Goal: Information Seeking & Learning: Stay updated

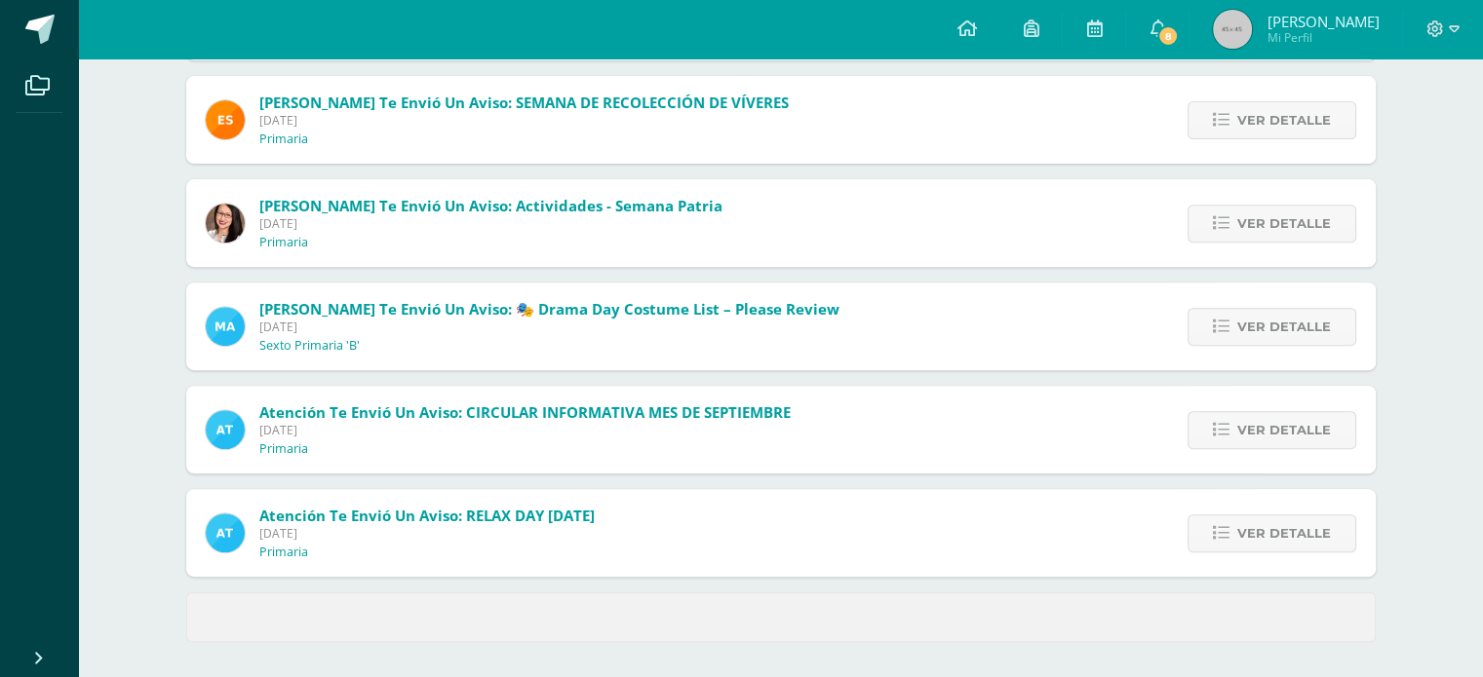
scroll to position [745, 0]
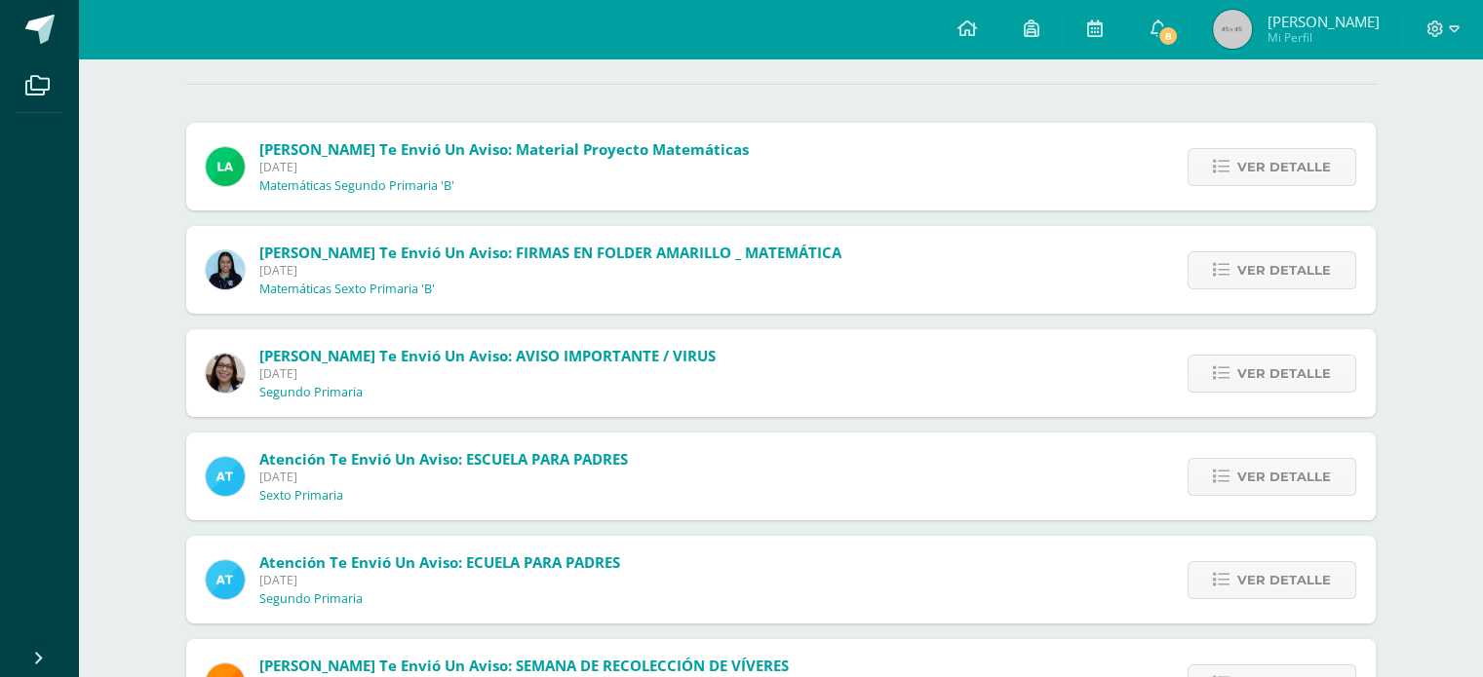
scroll to position [195, 0]
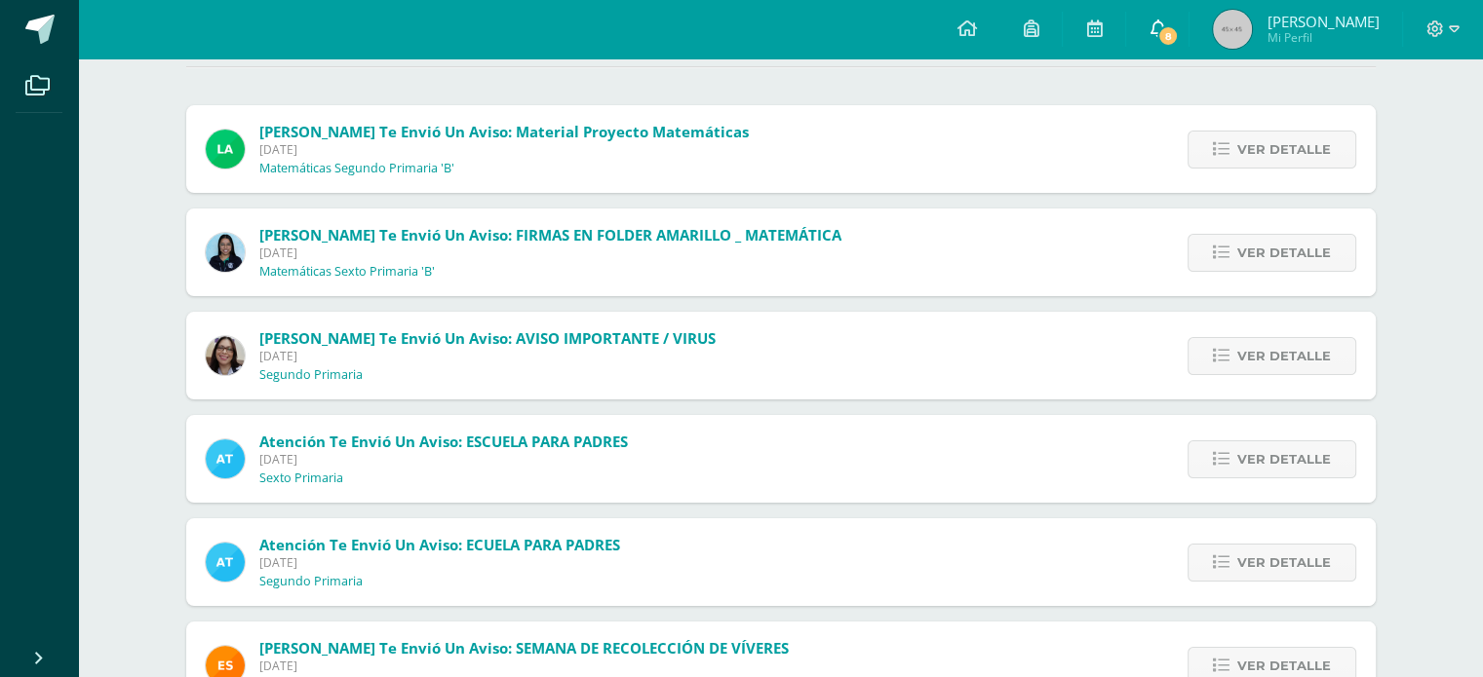
click at [1178, 26] on span "8" at bounding box center [1167, 35] width 21 height 21
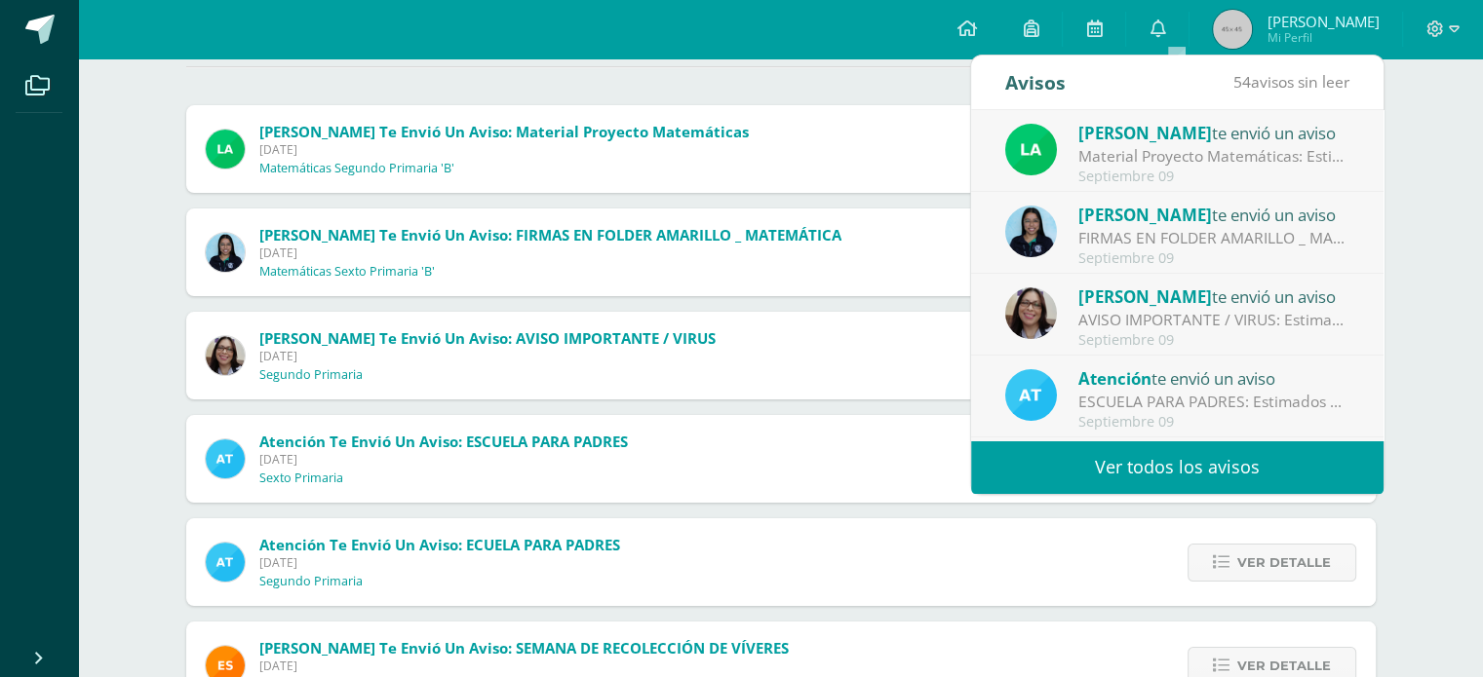
click at [1190, 459] on link "Ver todos los avisos" at bounding box center [1177, 468] width 412 height 54
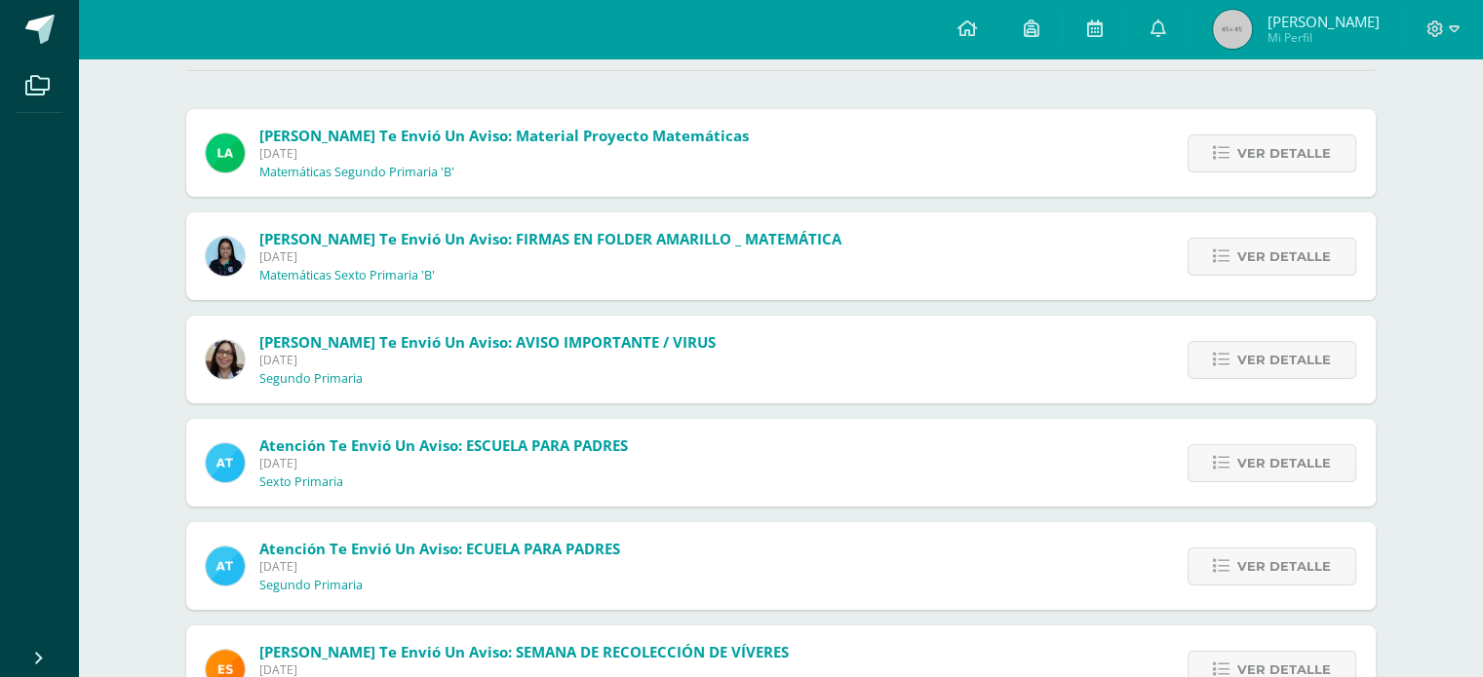
scroll to position [195, 0]
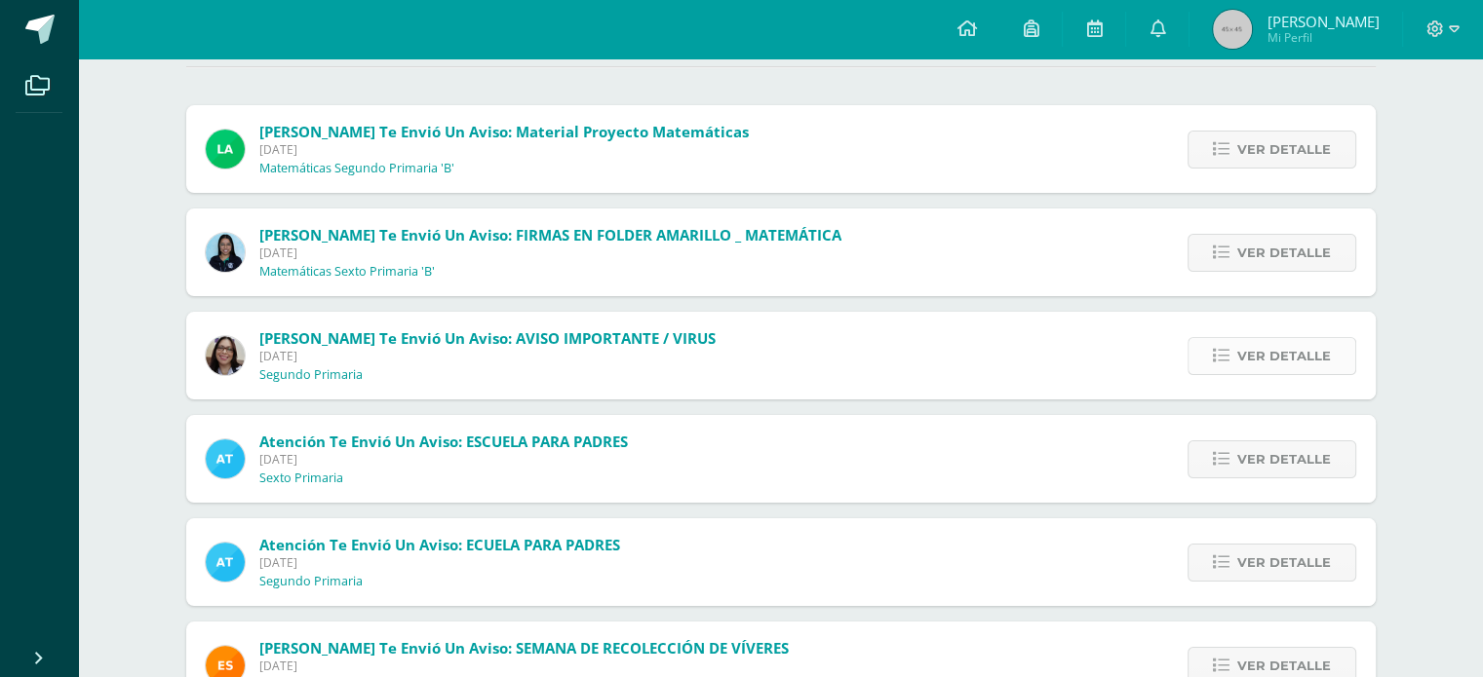
click at [1239, 352] on span "Ver detalle" at bounding box center [1284, 356] width 94 height 36
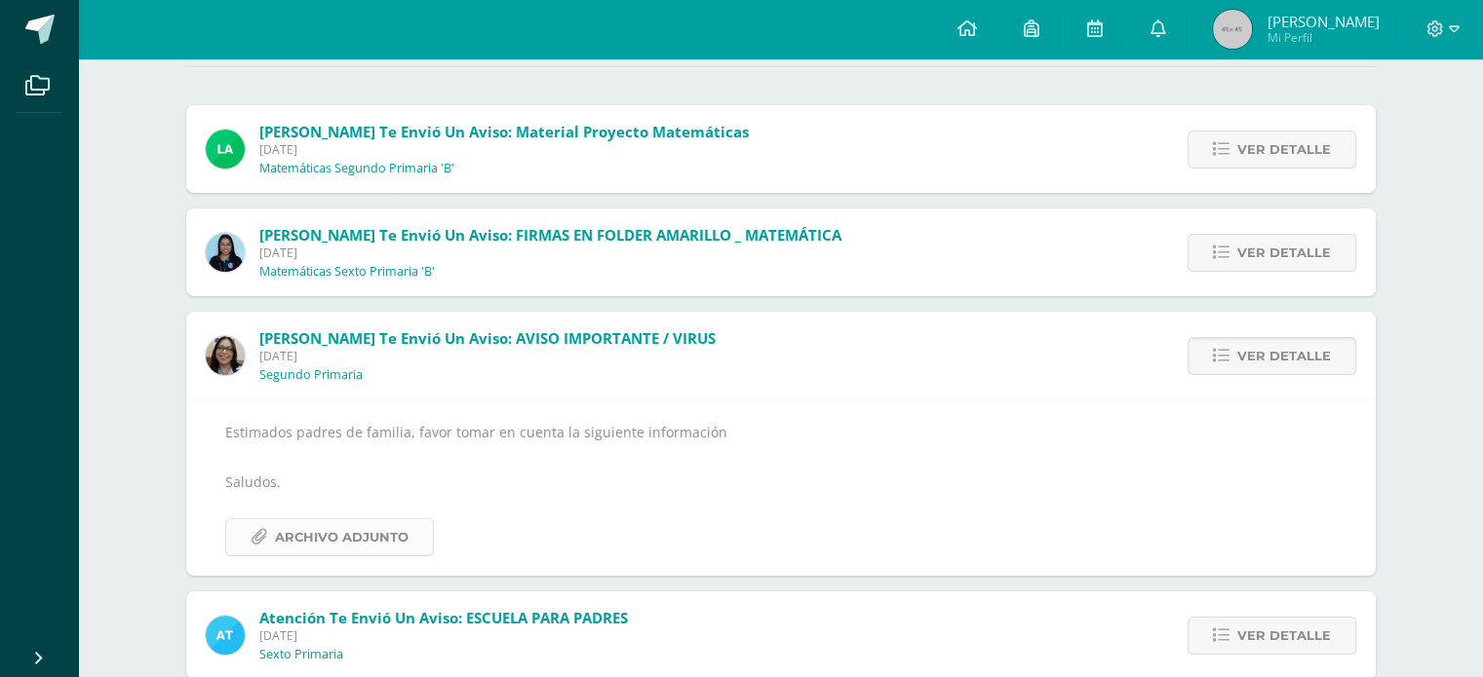
click at [395, 536] on span "Archivo Adjunto" at bounding box center [342, 538] width 134 height 36
click at [560, 344] on span "[PERSON_NAME] te envió un aviso: AVISO IMPORTANTE / VIRUS" at bounding box center [487, 337] width 456 height 19
click at [1210, 346] on link "Ver detalle" at bounding box center [1271, 356] width 169 height 38
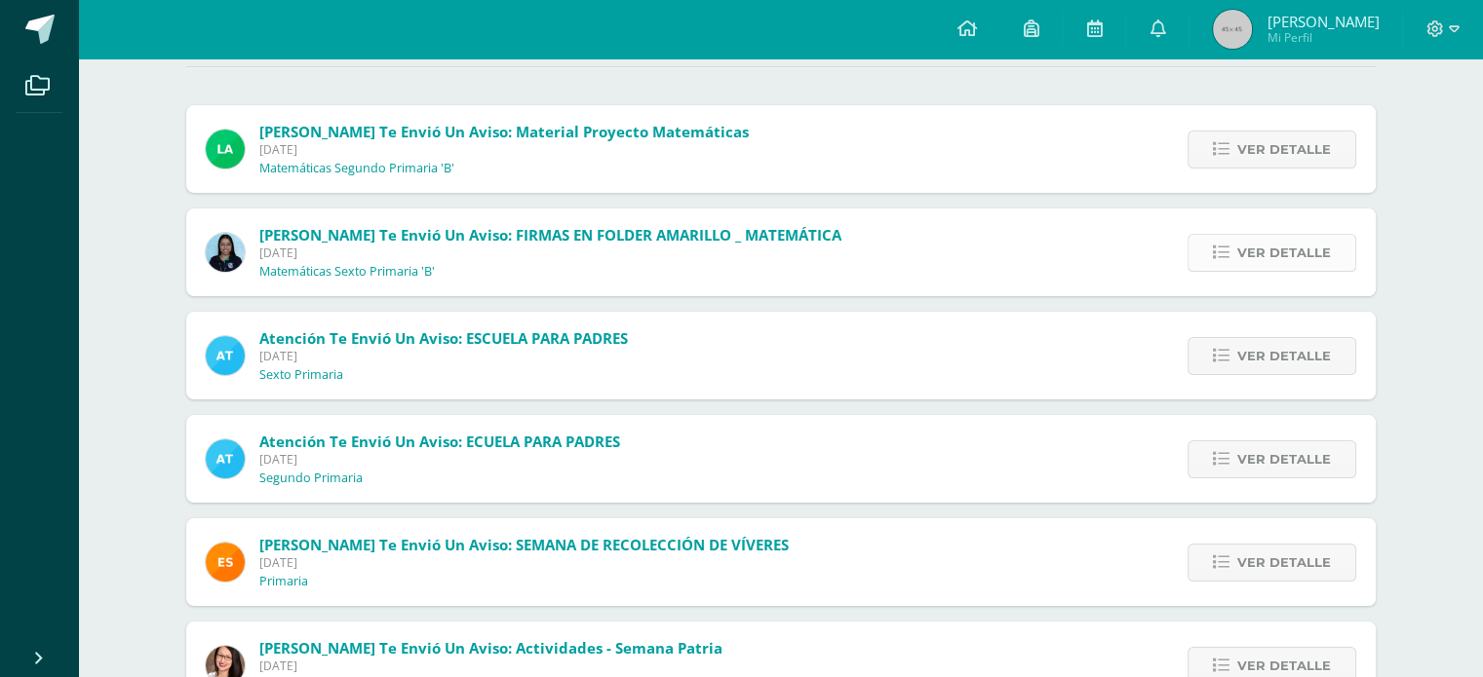
click at [1294, 263] on span "Ver detalle" at bounding box center [1284, 253] width 94 height 36
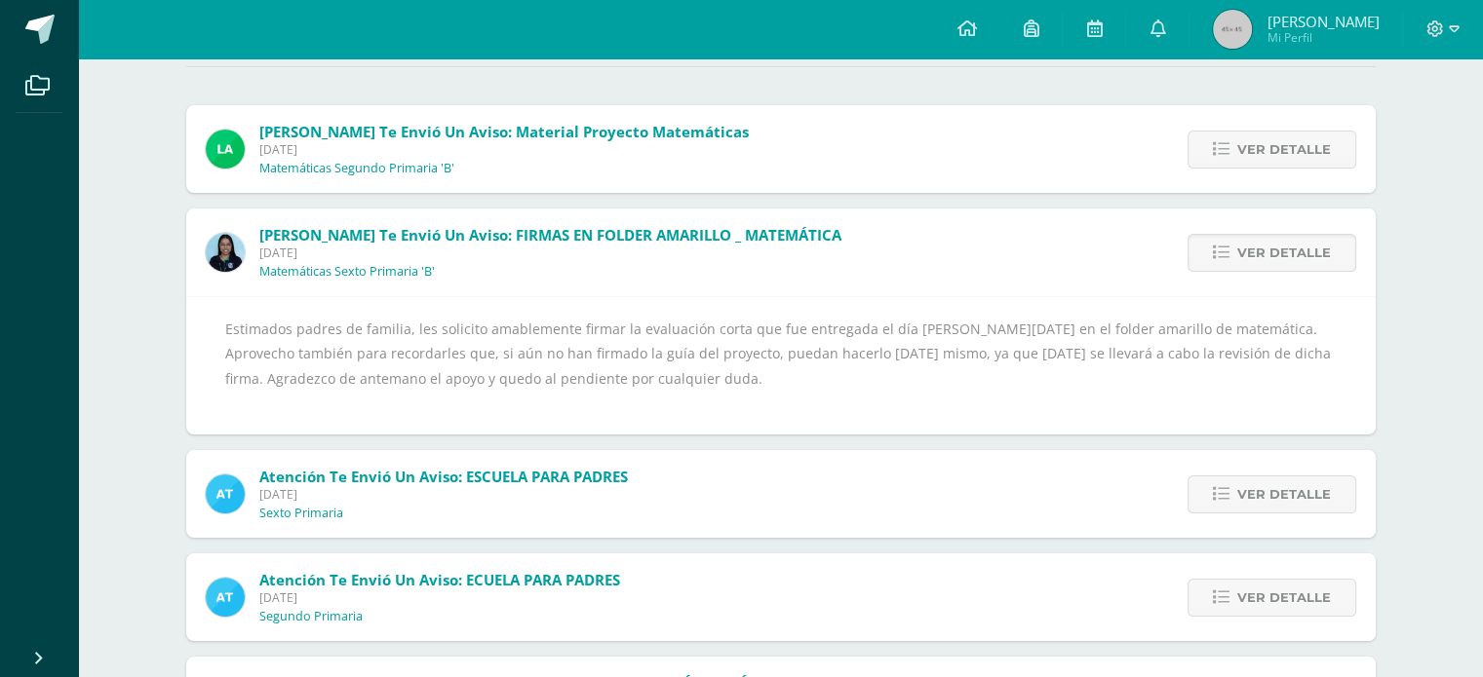
click at [581, 354] on div "Estimados padres de familia, les solicito amablemente firmar la evaluación cort…" at bounding box center [780, 366] width 1111 height 98
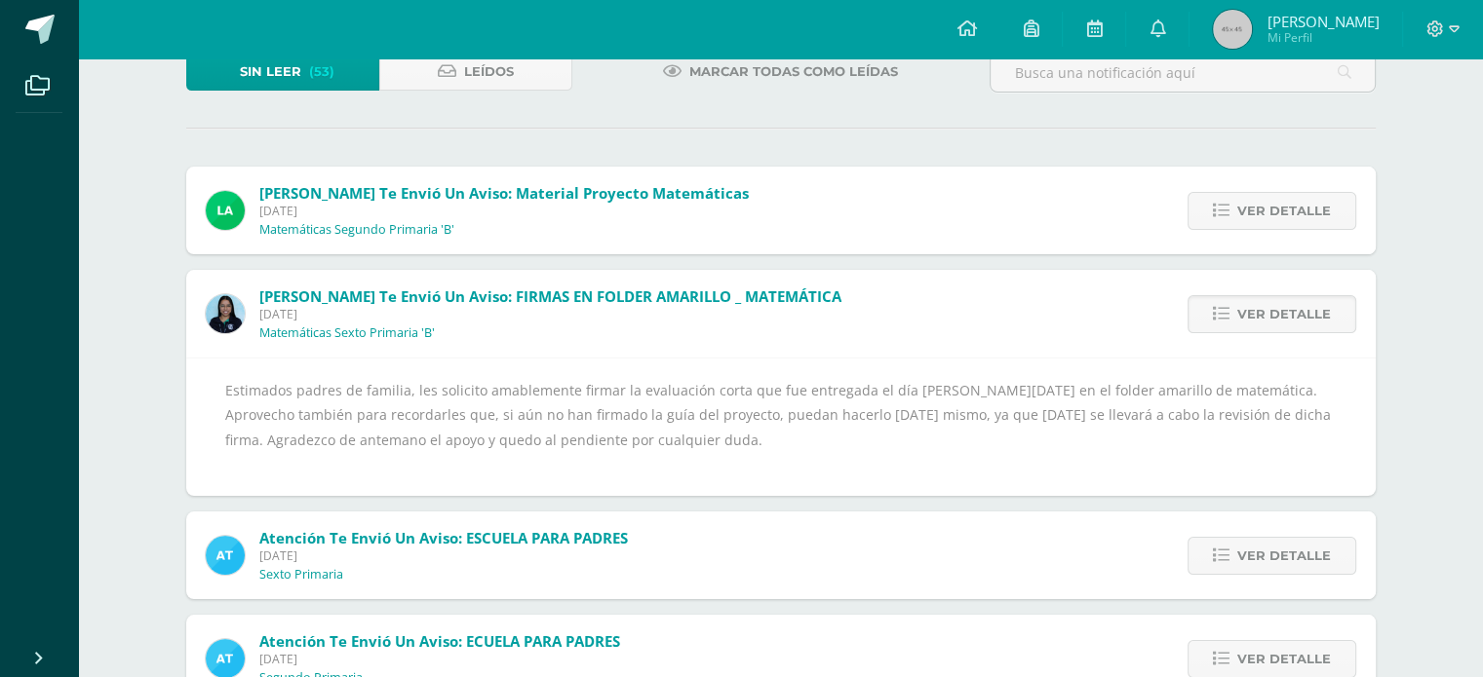
scroll to position [0, 0]
